Goal: Information Seeking & Learning: Learn about a topic

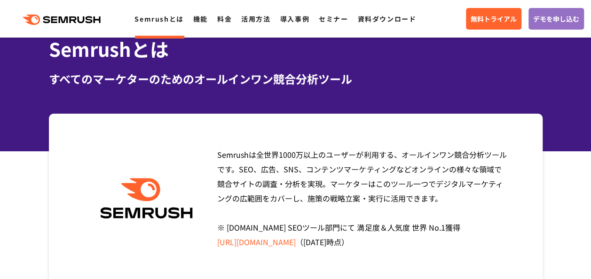
scroll to position [50, 0]
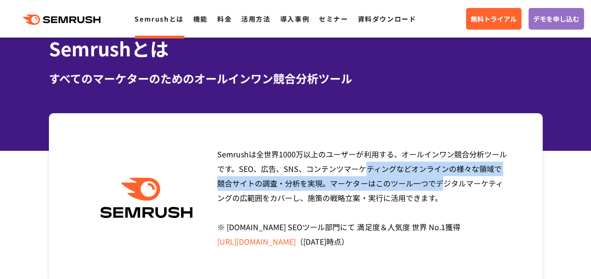
drag, startPoint x: 239, startPoint y: 167, endPoint x: 290, endPoint y: 185, distance: 54.3
click at [290, 185] on span "Semrushは全世界[DATE]万以上のユーザーが利用する、オールインワン競合分析ツールです。SEO、広告、SNS、コンテンツマーケティングなどオンラインの…" at bounding box center [361, 198] width 289 height 99
copy span "SEO、広告、SNS、コンテンツマーケティングなどオンラインの様々な領域で競合サイトの調査・分析"
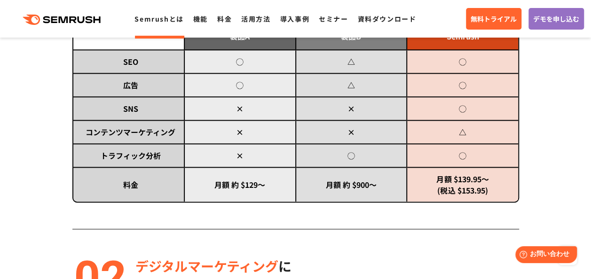
scroll to position [548, 0]
drag, startPoint x: 438, startPoint y: 179, endPoint x: 485, endPoint y: 186, distance: 48.1
click at [485, 186] on td "月額 $139.95～ (税込 $153.95)" at bounding box center [462, 185] width 111 height 34
drag, startPoint x: 485, startPoint y: 186, endPoint x: 491, endPoint y: 186, distance: 5.7
click at [491, 182] on td "月額 $139.95～ (税込 $153.95)" at bounding box center [462, 185] width 111 height 34
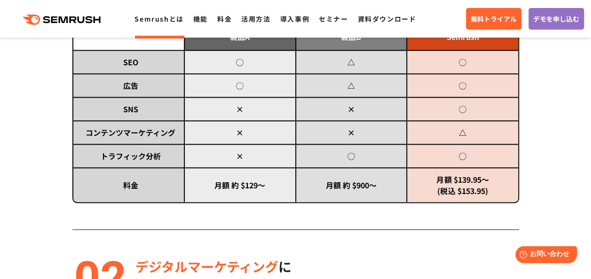
click at [489, 189] on td "月額 $139.95～ (税込 $153.95)" at bounding box center [462, 185] width 111 height 34
drag, startPoint x: 490, startPoint y: 179, endPoint x: 436, endPoint y: 177, distance: 54.1
click at [436, 177] on td "月額 $139.95～ (税込 $153.95)" at bounding box center [462, 185] width 111 height 34
copy td "月額 $139.95～"
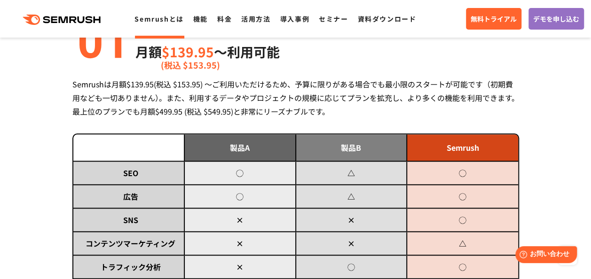
scroll to position [425, 0]
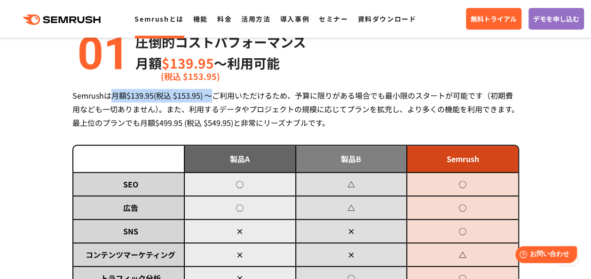
drag, startPoint x: 210, startPoint y: 95, endPoint x: 113, endPoint y: 90, distance: 97.4
click at [113, 90] on div "Semrushは月額$139.95(税込 $153.95) ～ご利用いただけるため、予算に限りがある場合でも最小限のスタートが可能です（初期費用なども一切あり…" at bounding box center [295, 109] width 447 height 41
copy div "月額$139.95(税込 $153.95) ～"
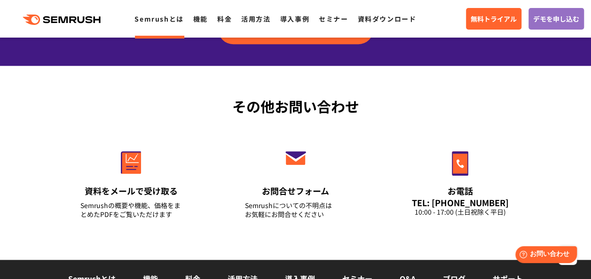
scroll to position [2330, 0]
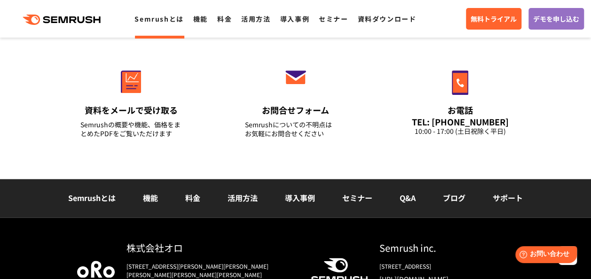
click at [189, 193] on link "料金" at bounding box center [192, 197] width 15 height 11
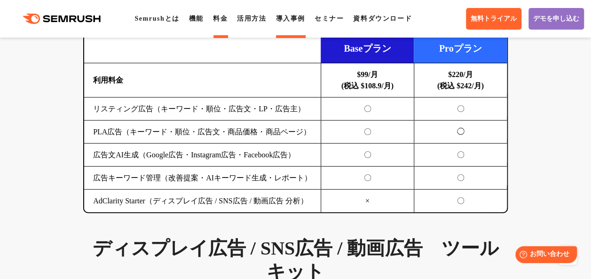
scroll to position [1105, 0]
